Goal: Find specific page/section: Find specific page/section

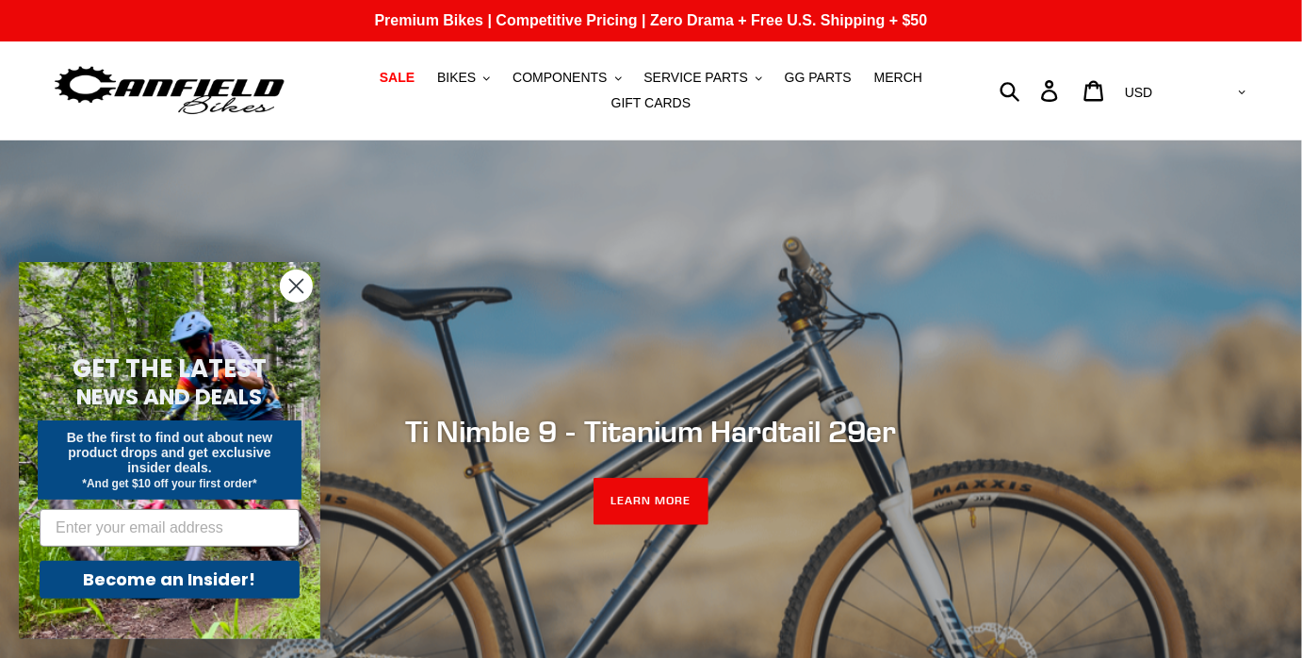
click at [304, 284] on circle "Close dialog" at bounding box center [296, 285] width 31 height 31
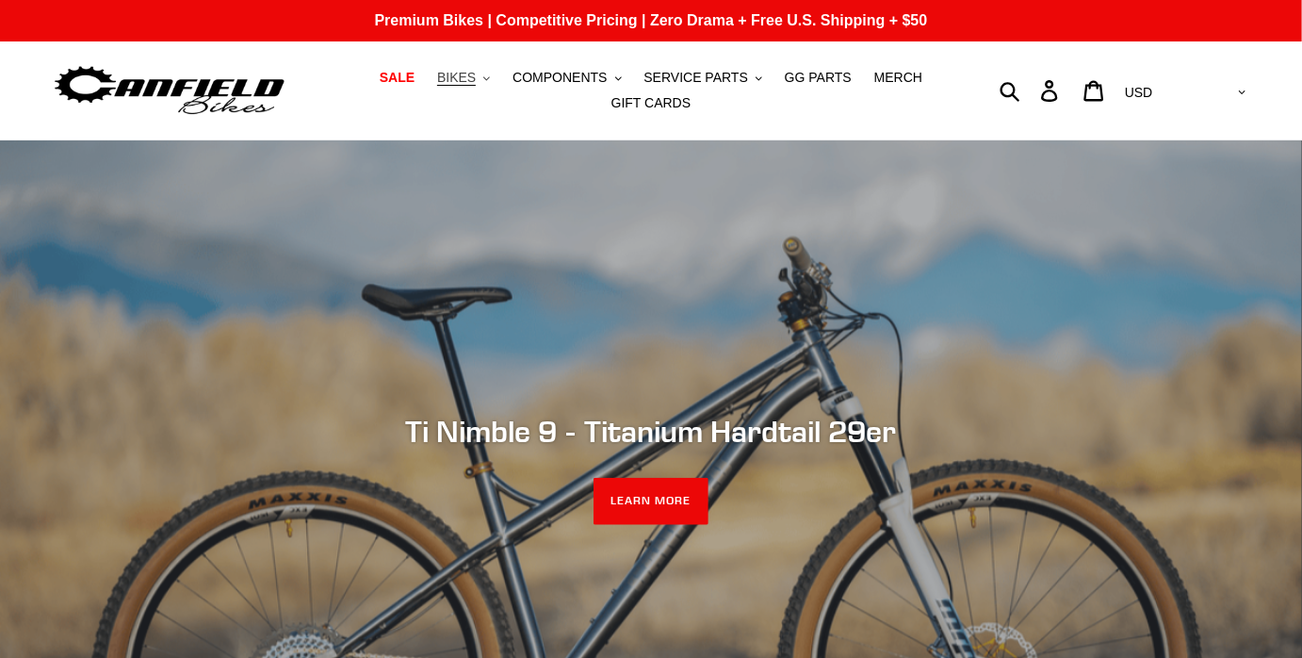
click at [475, 80] on span "BIKES" at bounding box center [456, 78] width 39 height 16
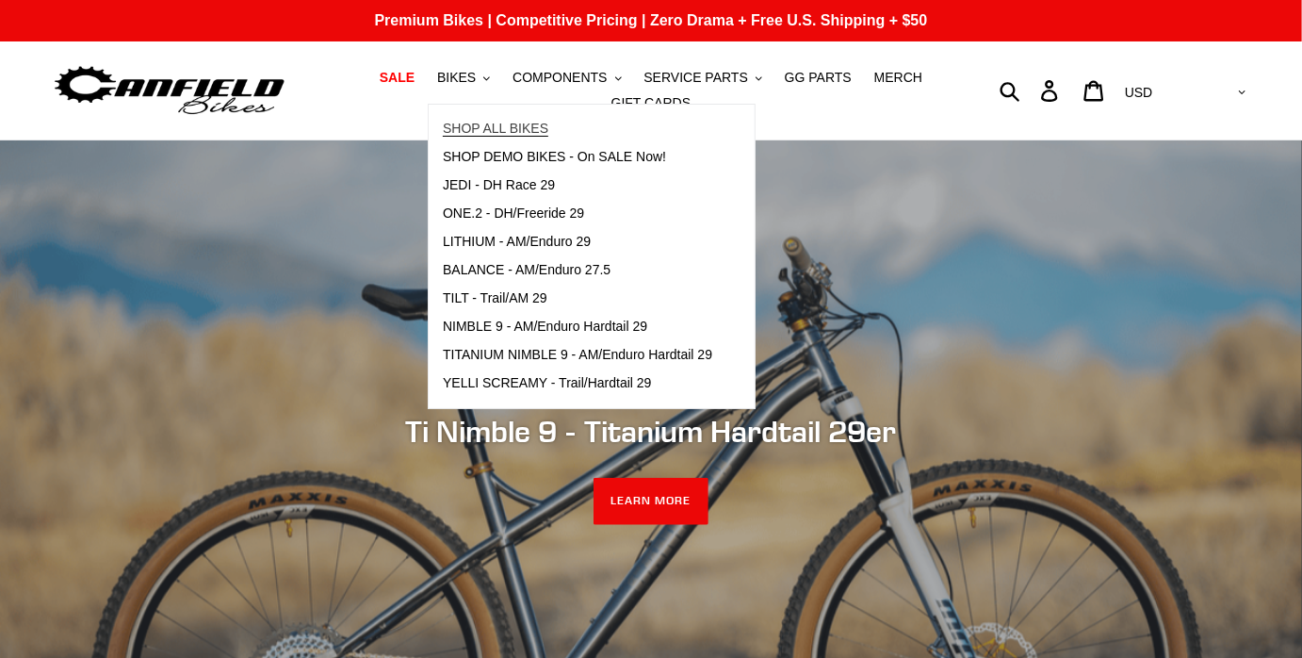
click at [494, 122] on span "SHOP ALL BIKES" at bounding box center [496, 129] width 106 height 16
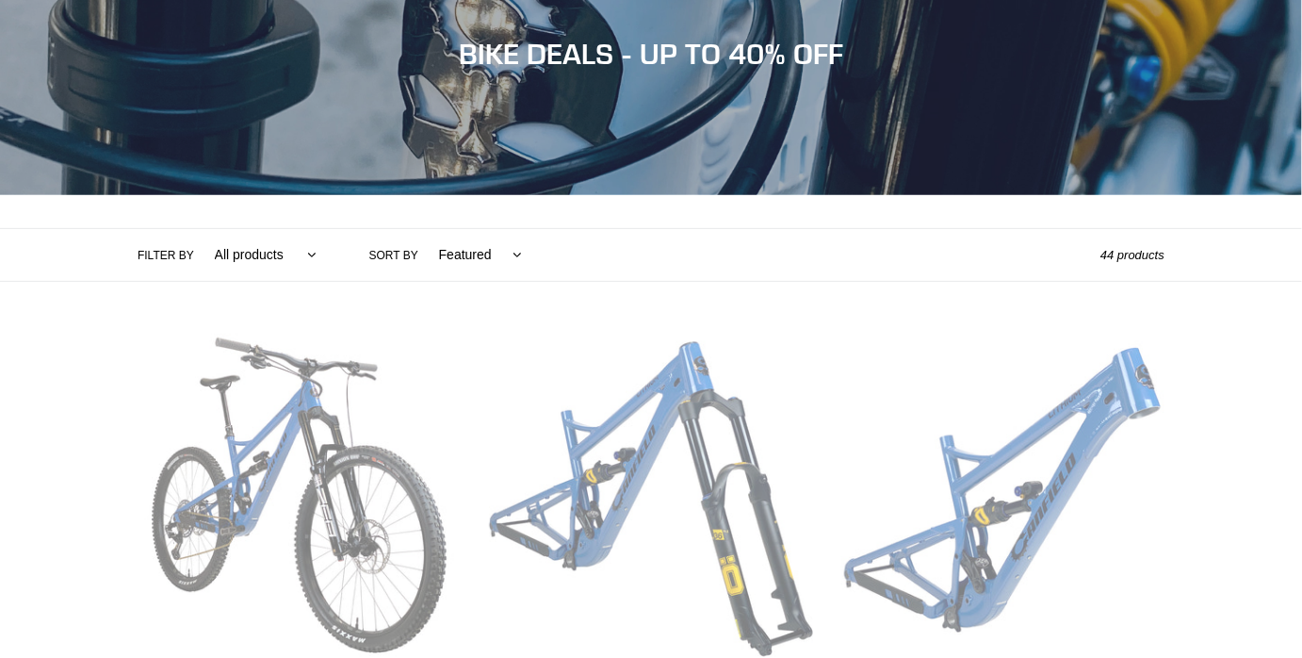
scroll to position [243, 0]
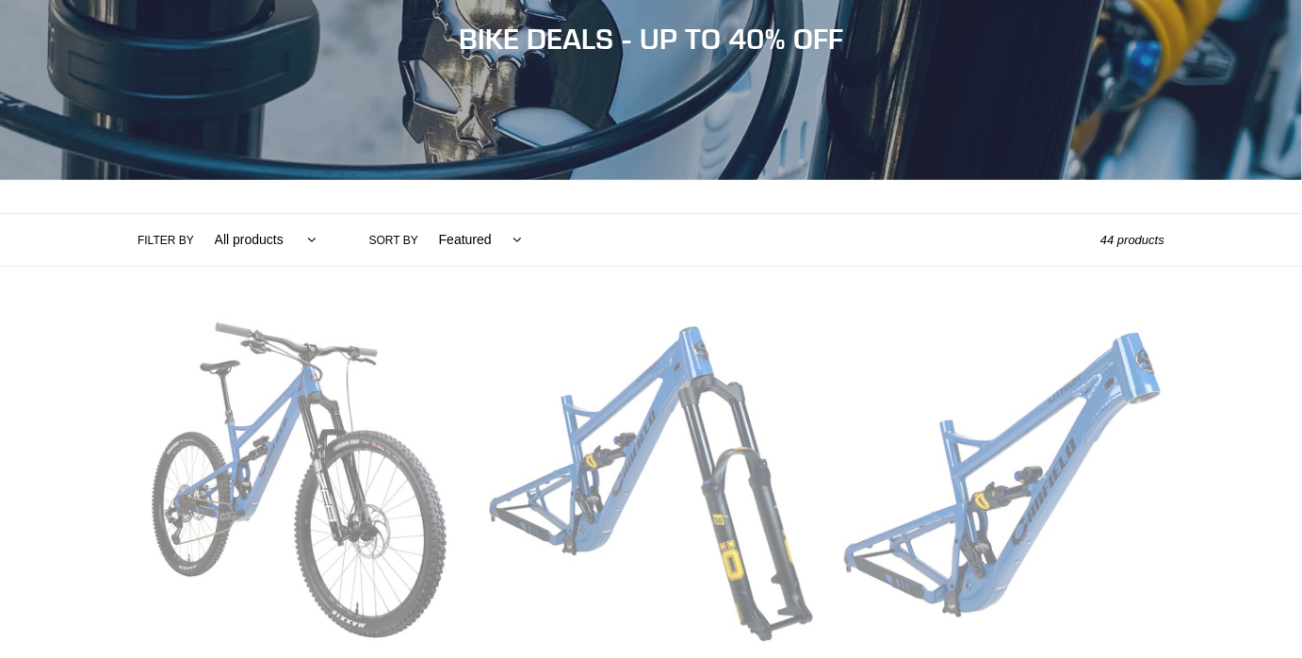
click at [270, 239] on select "All products 275 29er balance BFCM23 BFCM24 CBF DEMO BIKE Downhill Enduro Full …" at bounding box center [261, 240] width 126 height 52
select select "/collections/bikes/full-suspension"
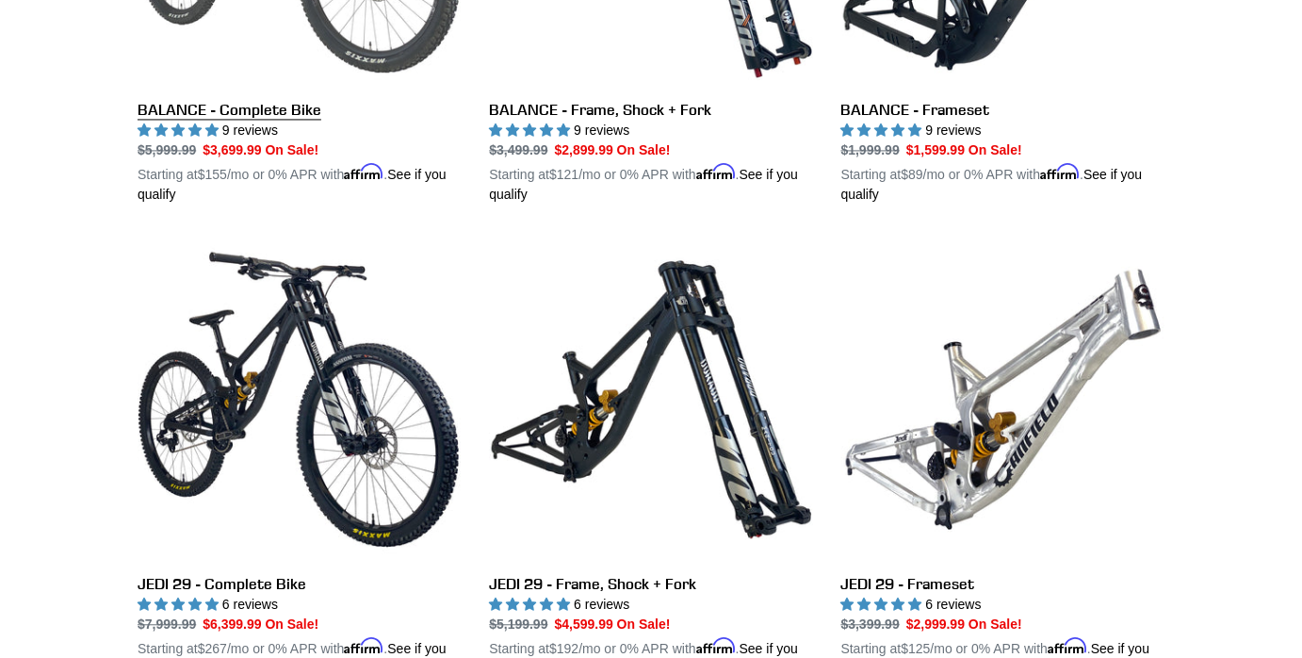
scroll to position [1762, 0]
